Goal: Transaction & Acquisition: Purchase product/service

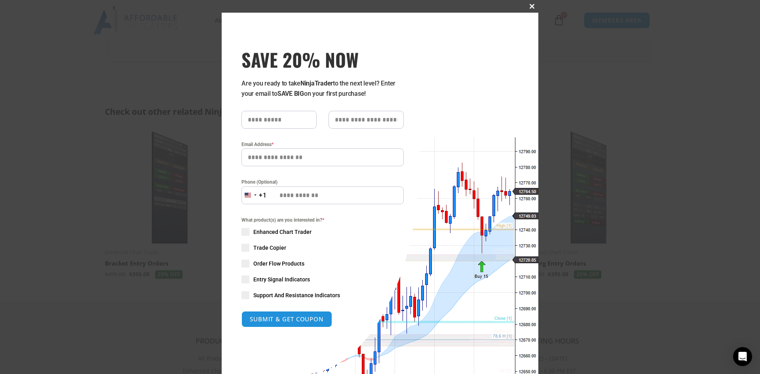
click at [530, 5] on span at bounding box center [531, 6] width 13 height 5
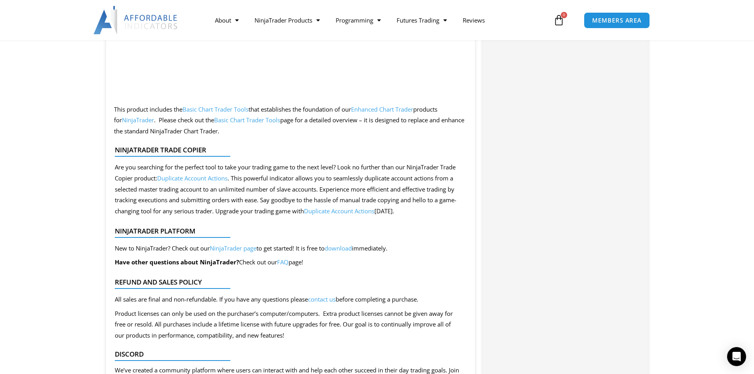
scroll to position [1647, 0]
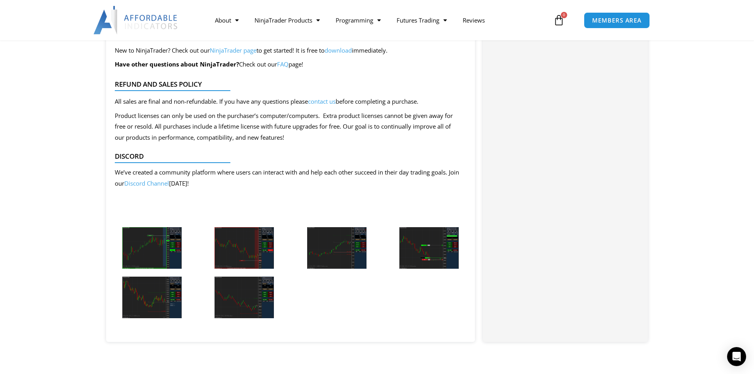
click at [248, 246] on img at bounding box center [243, 248] width 59 height 42
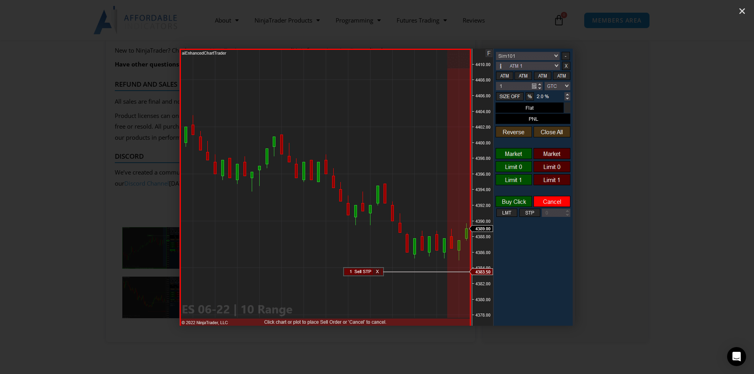
click at [629, 177] on div "2 / 6" at bounding box center [377, 187] width 698 height 318
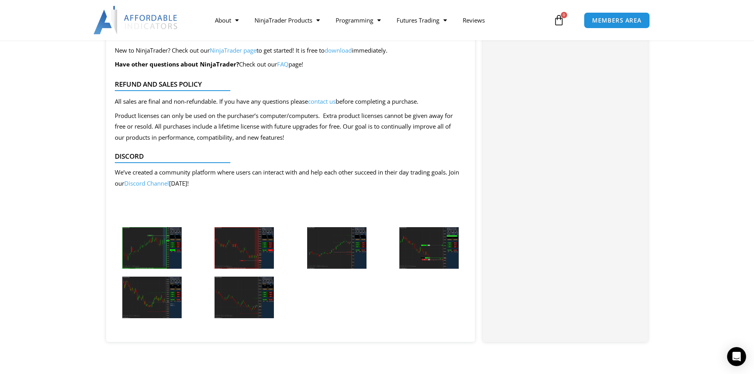
click at [251, 299] on img at bounding box center [243, 298] width 59 height 42
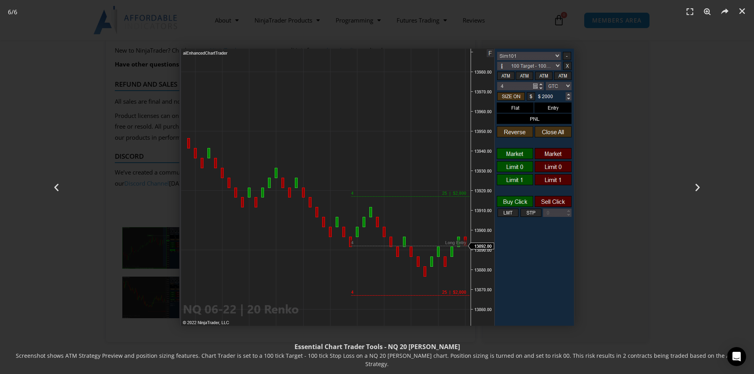
click at [632, 150] on div "6 / 6" at bounding box center [377, 187] width 698 height 318
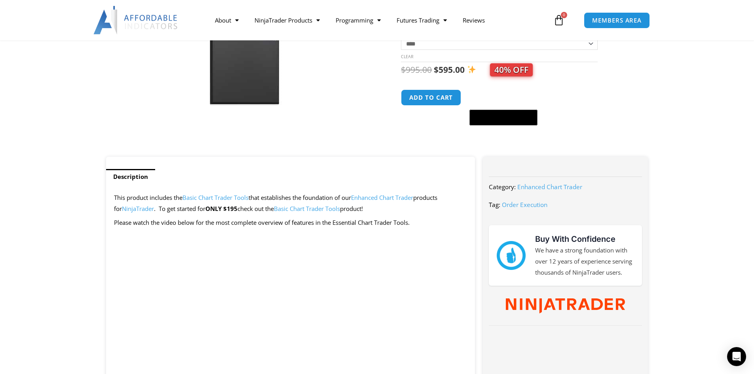
scroll to position [0, 0]
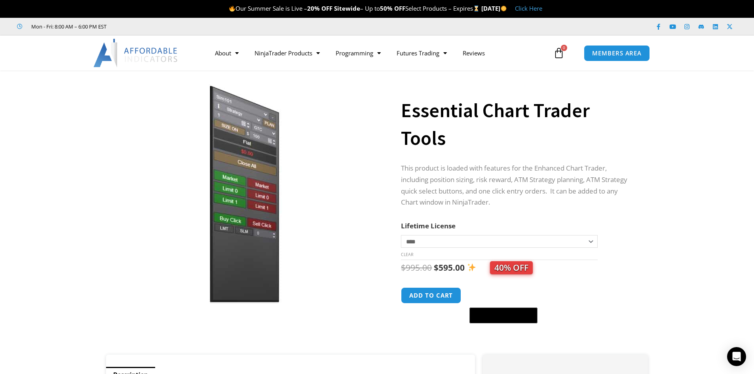
click at [442, 243] on select "**********" at bounding box center [499, 241] width 196 height 13
drag, startPoint x: 429, startPoint y: 271, endPoint x: 478, endPoint y: 270, distance: 49.1
click at [478, 270] on span "$ 995.00 Original price was: $995.00. $ 595.00 Current price is: $595.00. 40% O…" at bounding box center [467, 267] width 132 height 11
click at [356, 273] on img at bounding box center [244, 193] width 254 height 219
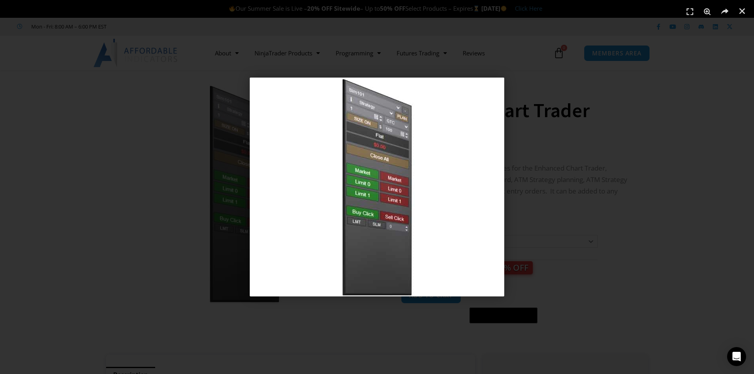
click at [562, 80] on div "1 / 1" at bounding box center [377, 187] width 698 height 318
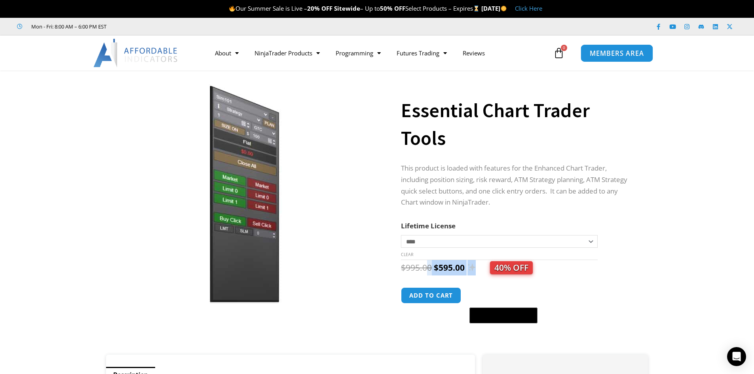
click at [617, 55] on span "MEMBERS AREA" at bounding box center [616, 53] width 54 height 7
click at [615, 55] on span "MEMBERS AREA" at bounding box center [616, 53] width 54 height 7
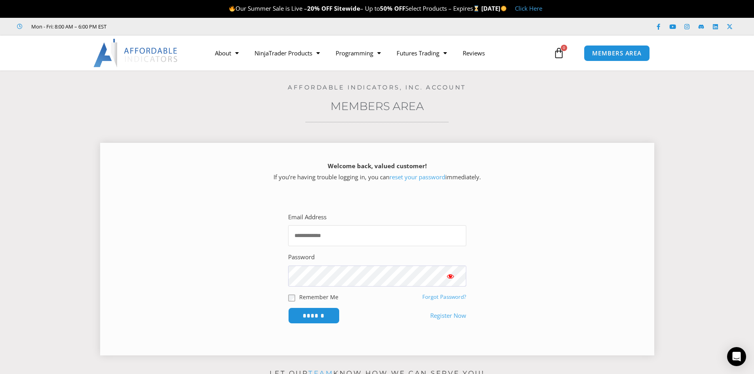
click at [376, 237] on input "Email Address" at bounding box center [377, 235] width 178 height 21
click at [475, 106] on h3 "Members Area" at bounding box center [377, 106] width 714 height 14
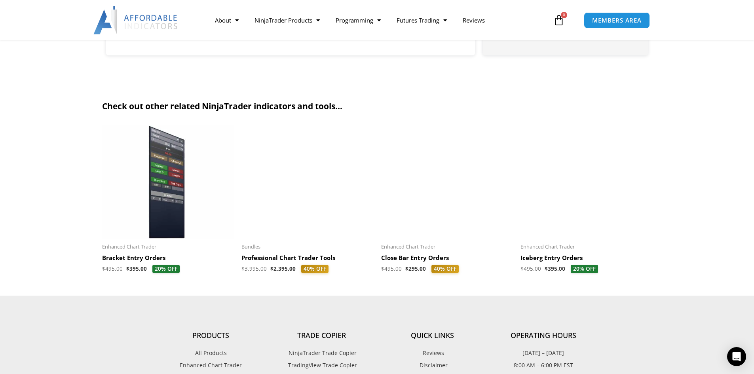
scroll to position [1730, 0]
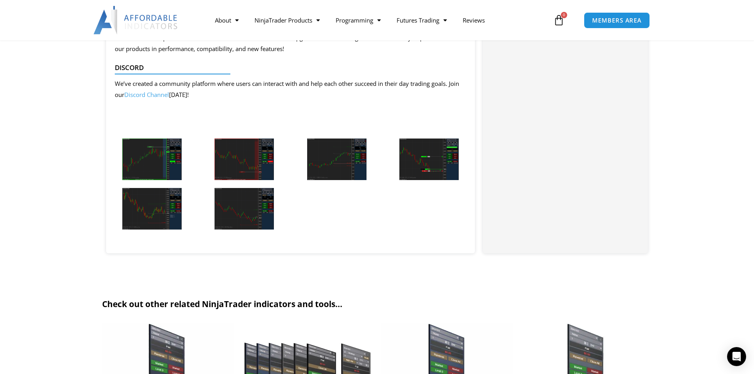
click at [436, 163] on img at bounding box center [428, 159] width 59 height 42
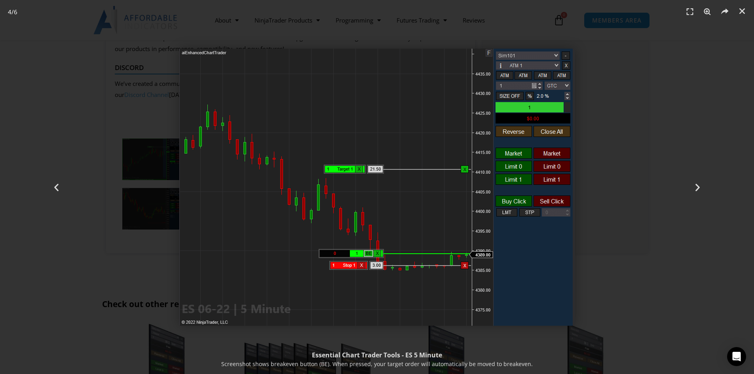
click at [617, 162] on div "4 / 6" at bounding box center [377, 187] width 698 height 318
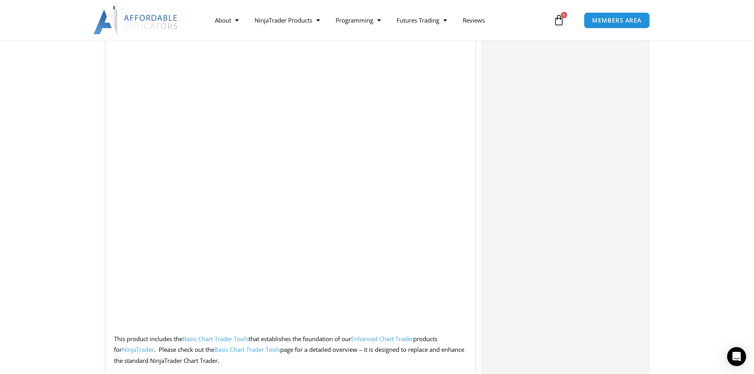
scroll to position [1137, 0]
